Goal: Task Accomplishment & Management: Use online tool/utility

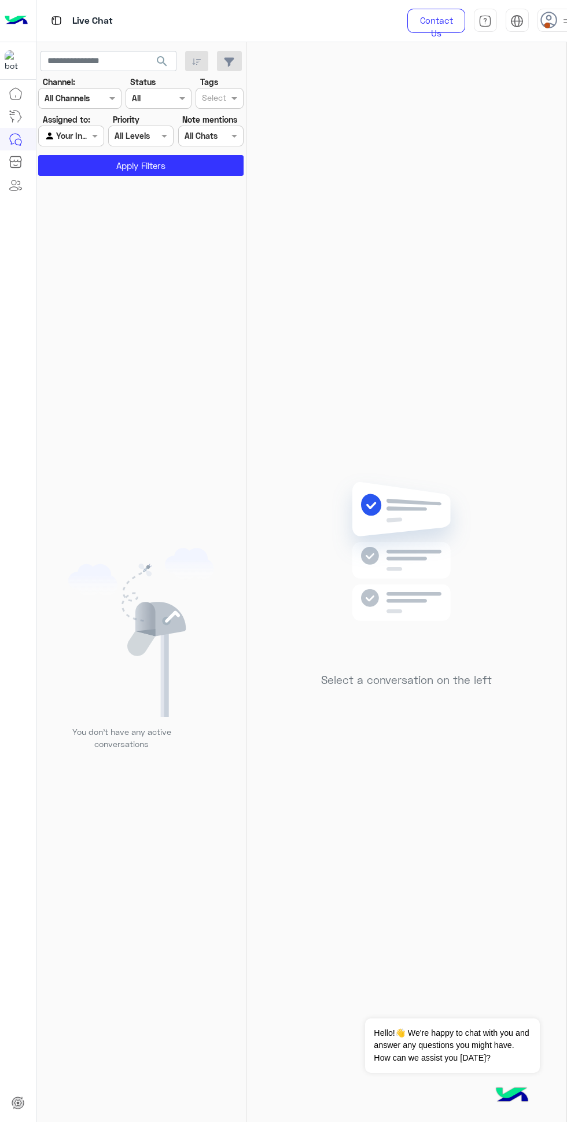
click at [548, 19] on use at bounding box center [549, 20] width 17 height 17
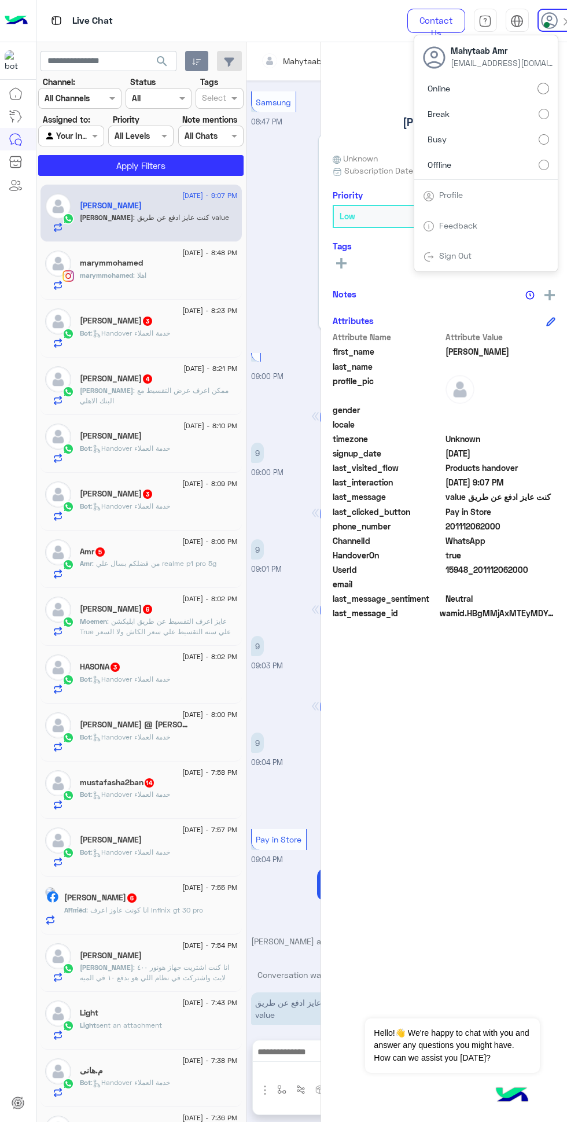
click at [196, 62] on icon "button" at bounding box center [196, 61] width 9 height 9
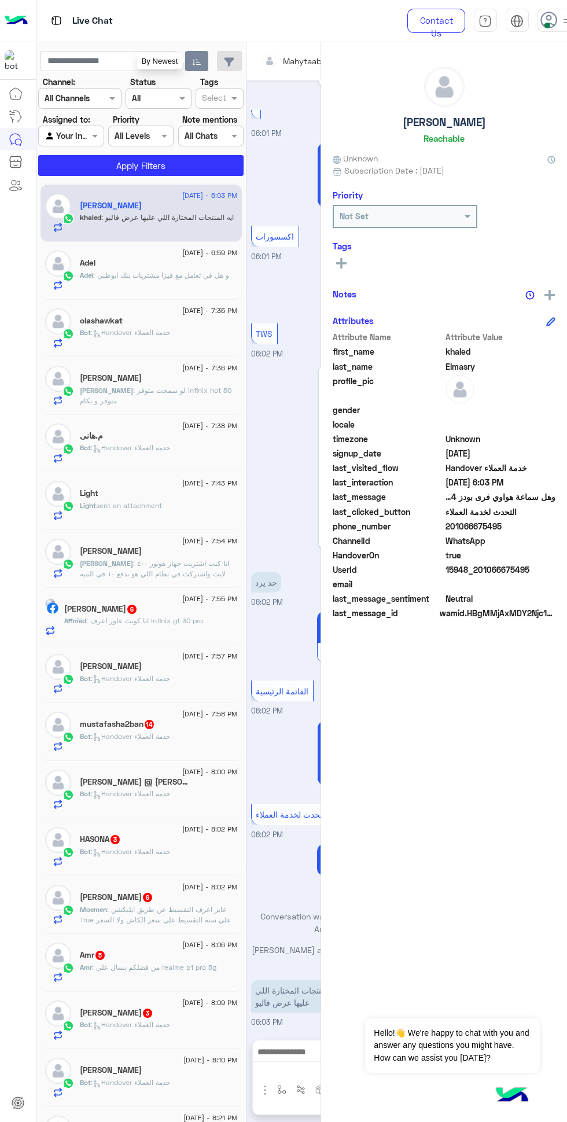
scroll to position [215, 0]
